Goal: Entertainment & Leisure: Consume media (video, audio)

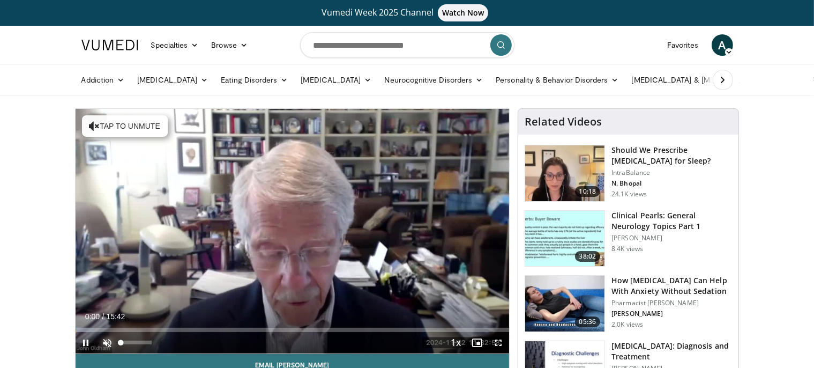
click at [105, 345] on span "Video Player" at bounding box center [107, 342] width 21 height 21
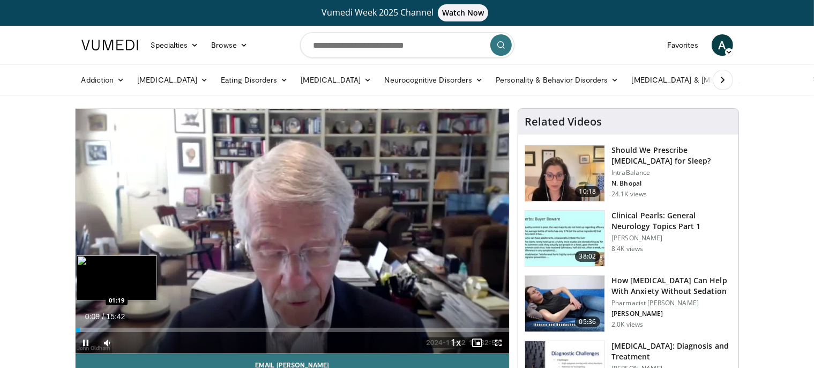
click at [112, 331] on div "Loaded : 5.25% 00:09 01:19" at bounding box center [293, 330] width 434 height 4
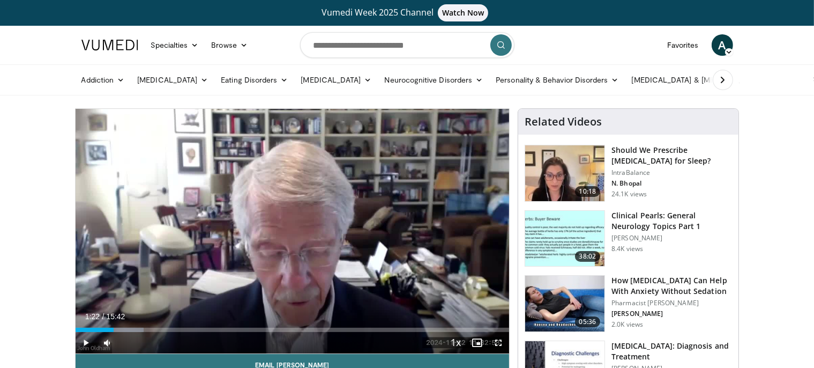
click at [125, 331] on div "Progress Bar" at bounding box center [126, 330] width 36 height 4
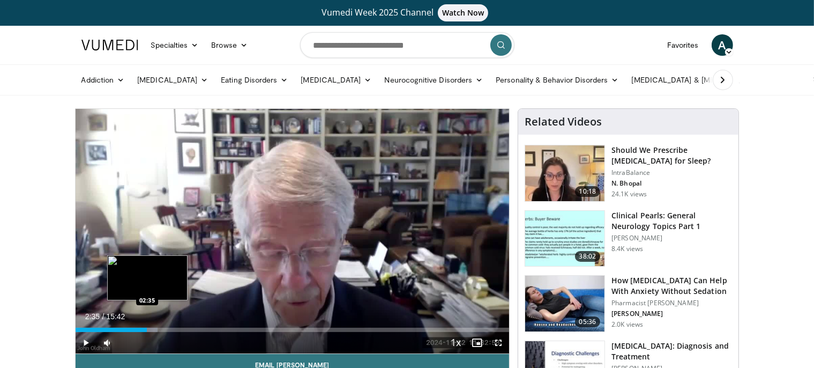
click at [147, 331] on div "Progress Bar" at bounding box center [135, 330] width 44 height 4
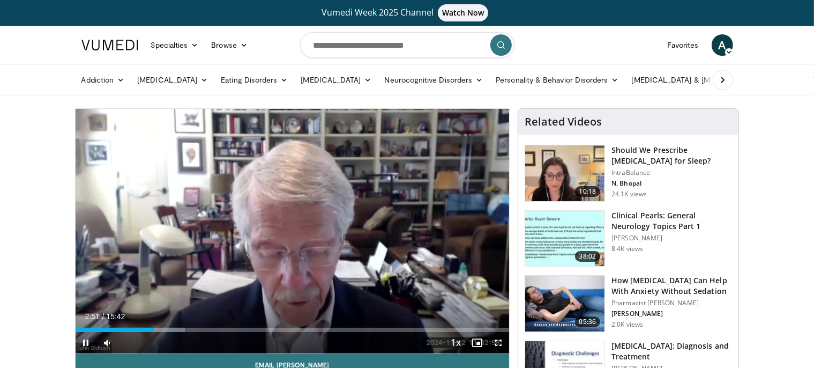
click at [168, 332] on div "Current Time 2:51 / Duration 15:42 Pause Skip Backward Skip Forward Mute 100% L…" at bounding box center [293, 342] width 434 height 21
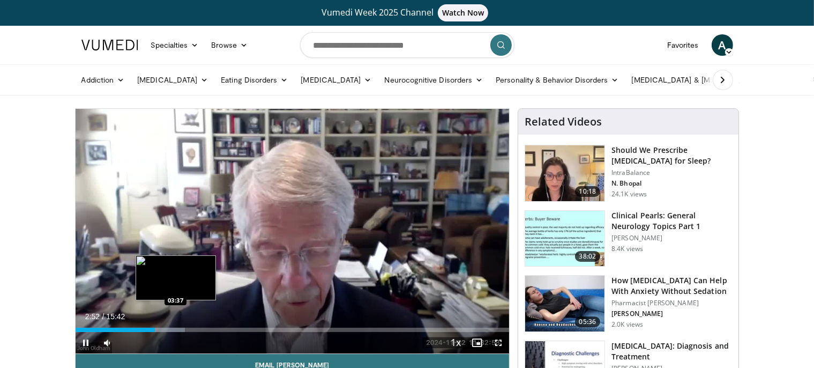
click at [175, 328] on div "Loaded : 25.25% 02:52 03:37" at bounding box center [293, 330] width 434 height 4
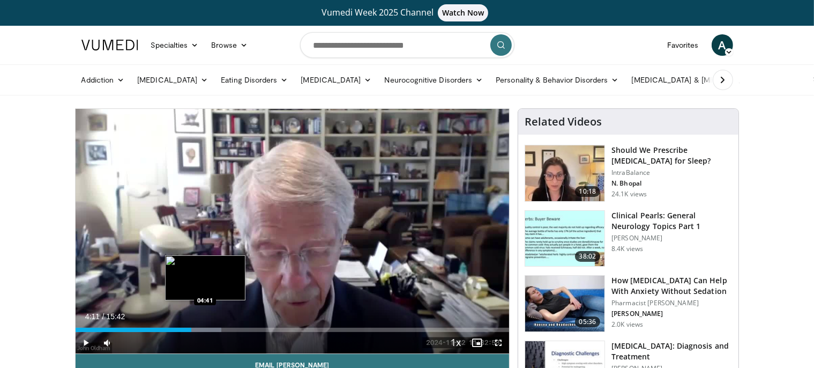
click at [205, 331] on div "Loaded : 33.68% 04:11 04:41" at bounding box center [293, 330] width 434 height 4
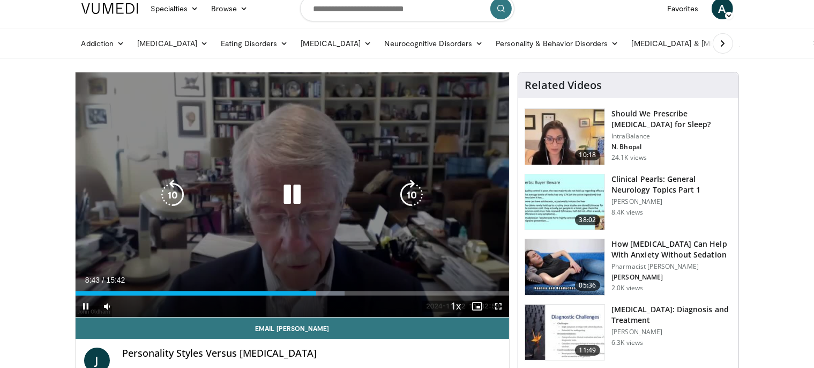
scroll to position [56, 0]
